Goal: Find specific page/section: Find specific page/section

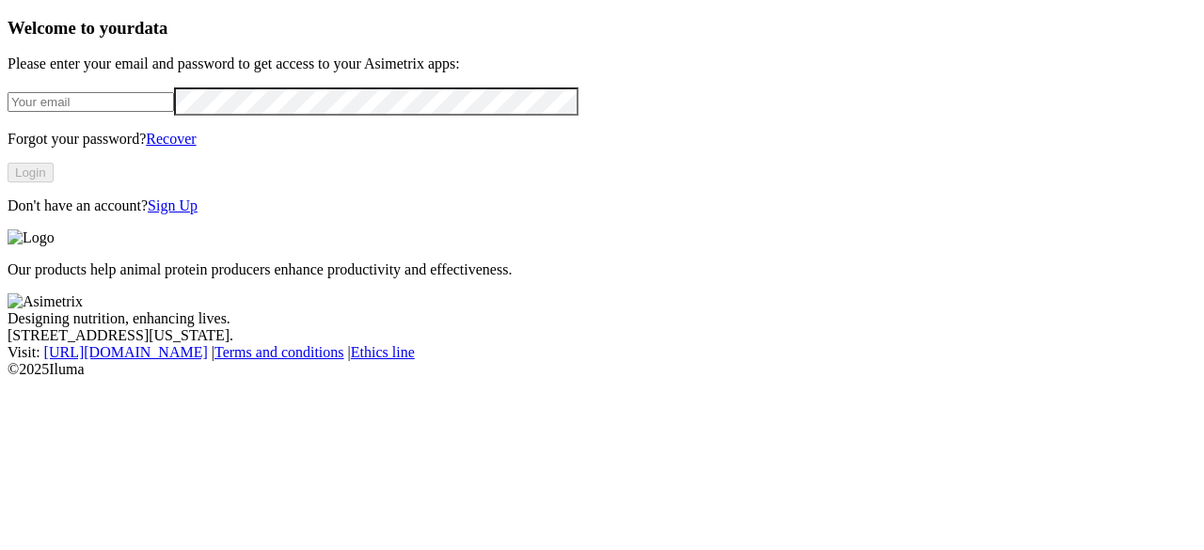
click at [134, 112] on input "email" at bounding box center [91, 102] width 166 height 20
type input "[PERSON_NAME][EMAIL_ADDRESS][PERSON_NAME][PERSON_NAME][DOMAIN_NAME]"
drag, startPoint x: 231, startPoint y: 309, endPoint x: 242, endPoint y: 295, distance: 17.5
click at [233, 214] on div "Welcome to your data Please enter your email and password to get access to your…" at bounding box center [602, 116] width 1189 height 197
click at [54, 182] on button "Login" at bounding box center [31, 173] width 46 height 20
